Goal: Check status: Check status

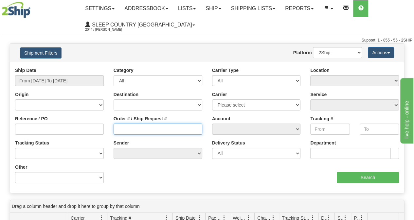
click at [130, 126] on input "Order # / Ship Request #" at bounding box center [157, 129] width 89 height 11
paste input "9000I110107"
type input "9000I110107"
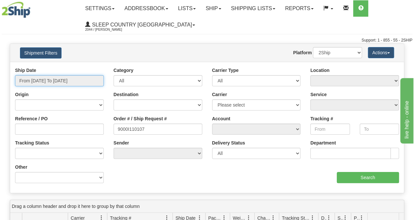
click at [82, 81] on input "From [DATE] To [DATE]" at bounding box center [59, 80] width 89 height 11
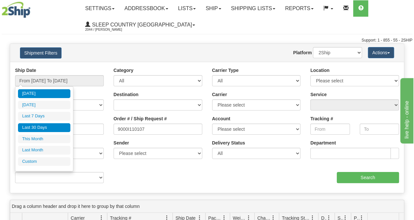
click at [49, 127] on li "Last 30 Days" at bounding box center [44, 127] width 52 height 9
type input "From [DATE] To [DATE]"
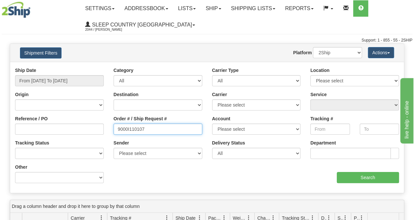
drag, startPoint x: 117, startPoint y: 129, endPoint x: 111, endPoint y: 129, distance: 6.2
click at [111, 129] on div "Order # / Ship Request # 9000I110107" at bounding box center [158, 127] width 98 height 24
click at [190, 129] on input "9000I110107" at bounding box center [157, 129] width 89 height 11
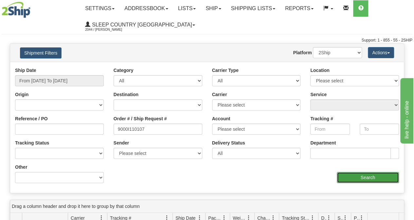
click at [377, 176] on input "Search" at bounding box center [368, 177] width 62 height 11
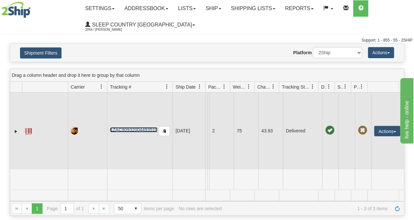
click at [135, 128] on link "1ZAC90932004493510" at bounding box center [133, 129] width 47 height 5
